Goal: Find specific page/section: Find specific page/section

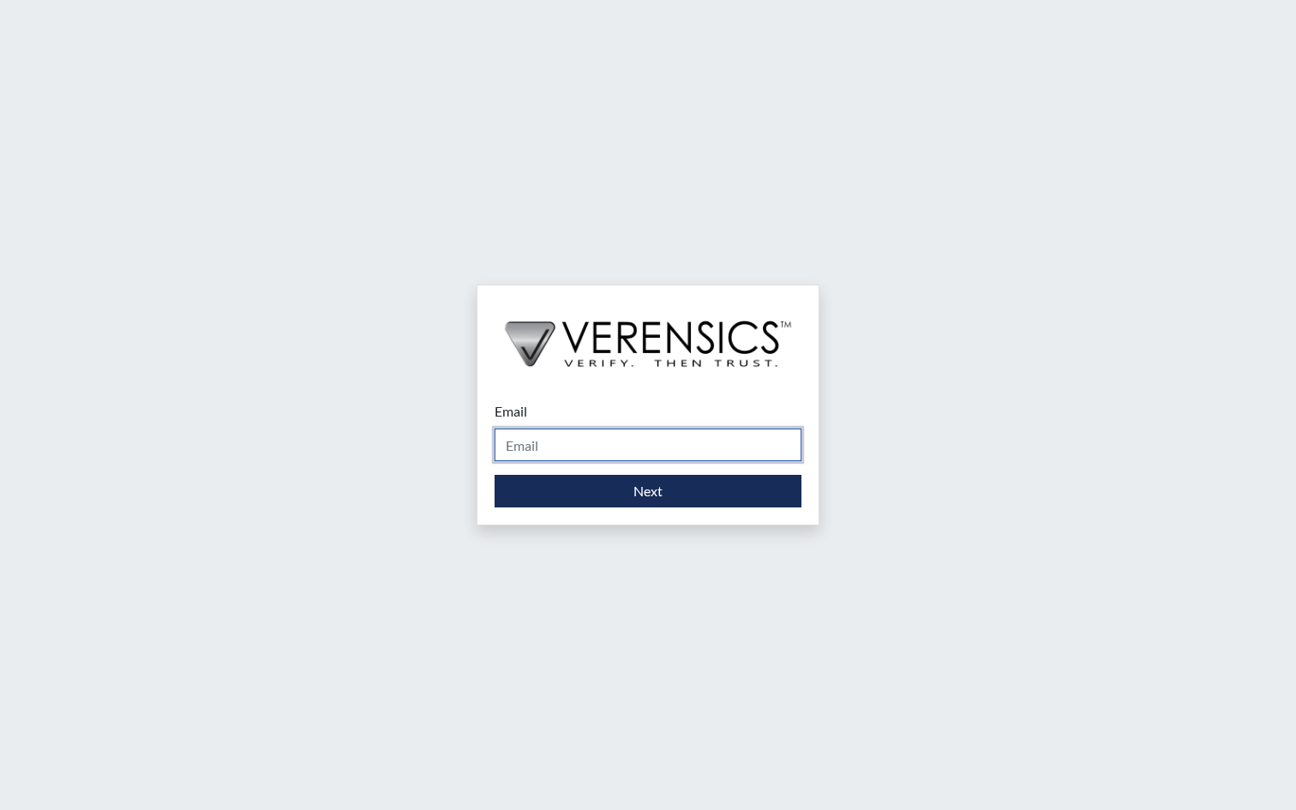
click at [557, 452] on input "Email" at bounding box center [647, 445] width 307 height 33
type input "[PERSON_NAME][EMAIL_ADDRESS][PERSON_NAME][DOMAIN_NAME]"
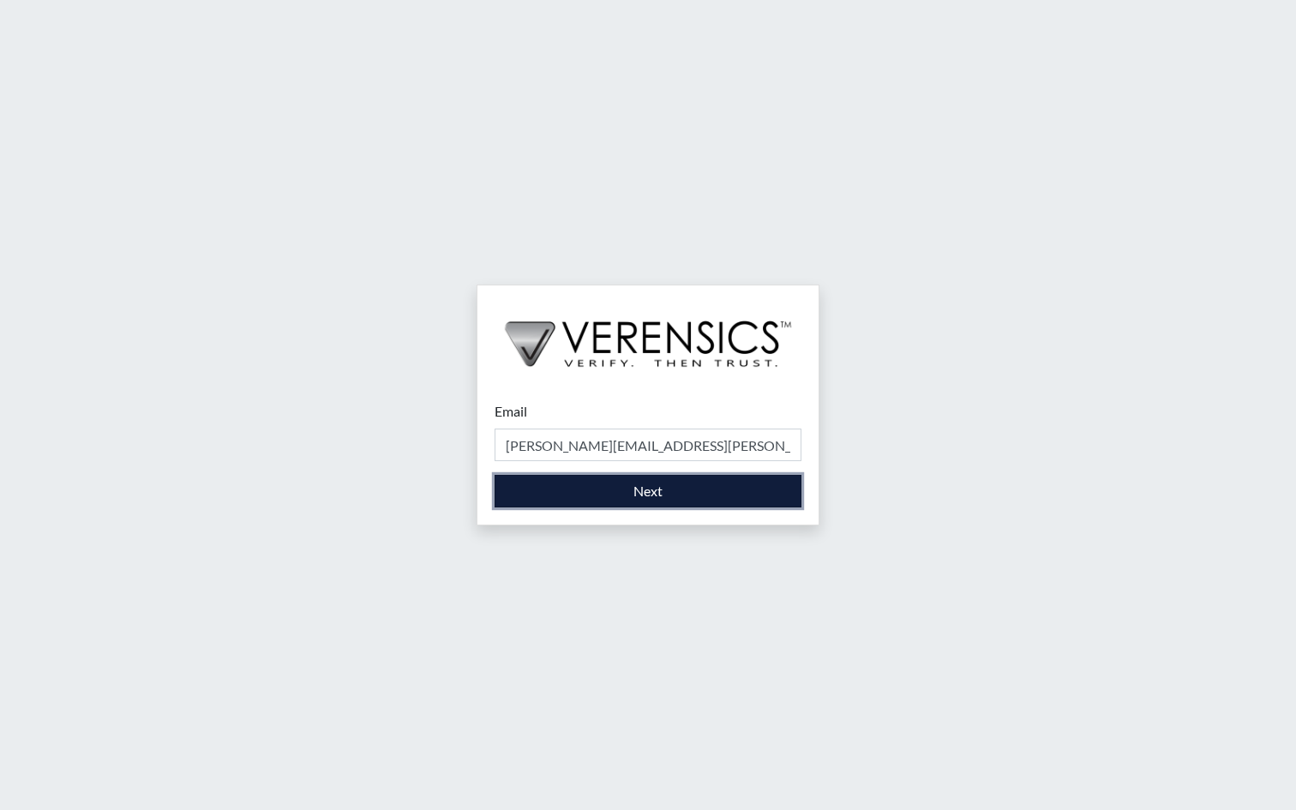
click at [581, 507] on button "Next" at bounding box center [647, 491] width 307 height 33
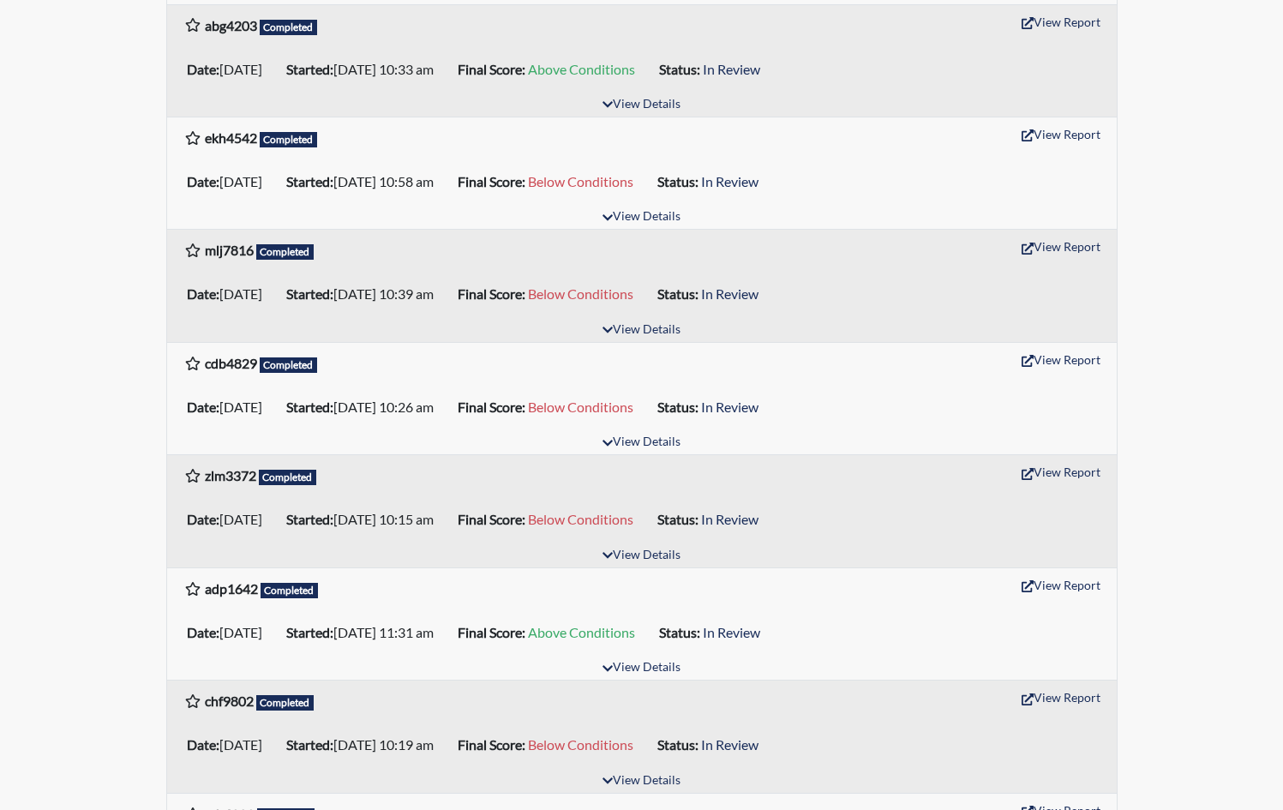
scroll to position [1457, 0]
